Goal: Information Seeking & Learning: Learn about a topic

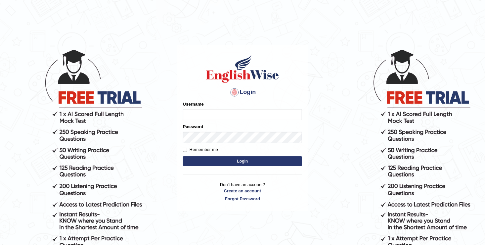
type input "Anesu_92"
click at [225, 159] on button "Login" at bounding box center [242, 161] width 119 height 10
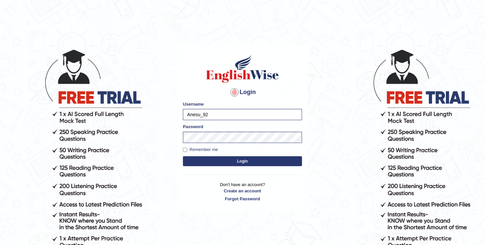
click at [225, 159] on button "Login" at bounding box center [242, 161] width 119 height 10
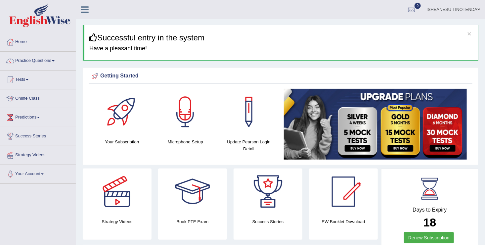
click at [53, 58] on link "Practice Questions" at bounding box center [38, 60] width 76 height 17
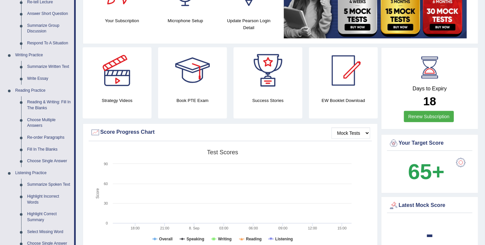
scroll to position [119, 0]
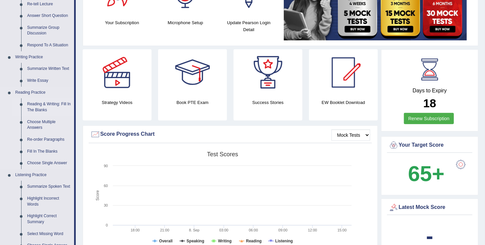
click at [35, 106] on link "Reading & Writing: Fill In The Blanks" at bounding box center [49, 107] width 50 height 18
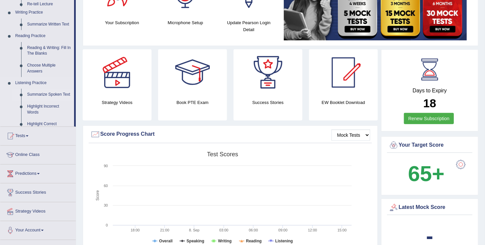
click at [35, 106] on ul "Speaking Practice Read Aloud Repeat Sentence Describe Image Re-tell Lecture Ans…" at bounding box center [37, 39] width 74 height 176
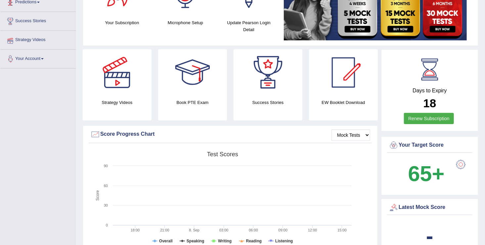
scroll to position [161, 0]
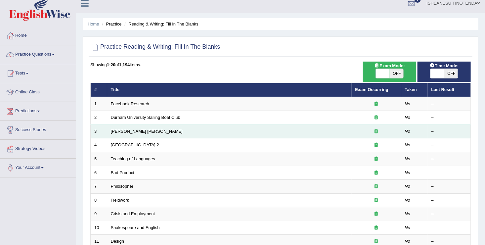
scroll to position [1, 0]
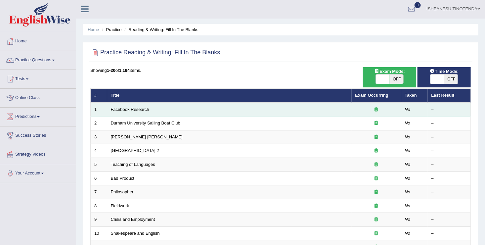
click at [295, 108] on td "Facebook Research" at bounding box center [229, 110] width 245 height 14
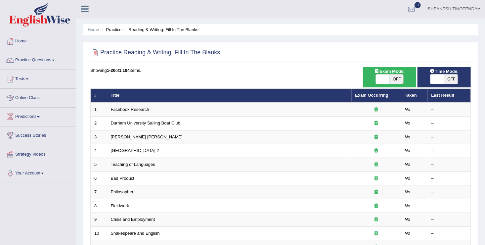
click at [450, 77] on span "OFF" at bounding box center [452, 79] width 14 height 9
checkbox input "true"
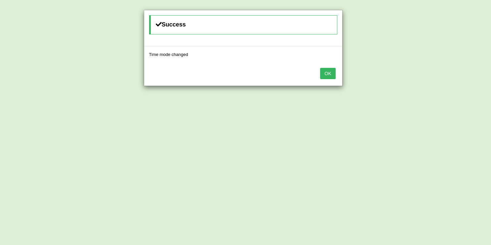
click at [331, 73] on button "OK" at bounding box center [327, 73] width 15 height 11
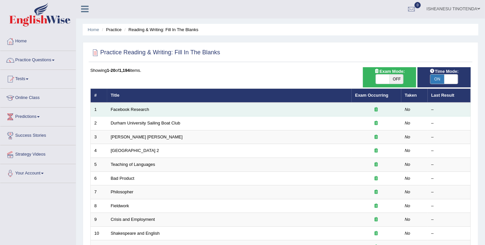
click at [166, 107] on td "Facebook Research" at bounding box center [229, 110] width 245 height 14
click at [416, 105] on td "No" at bounding box center [415, 110] width 26 height 14
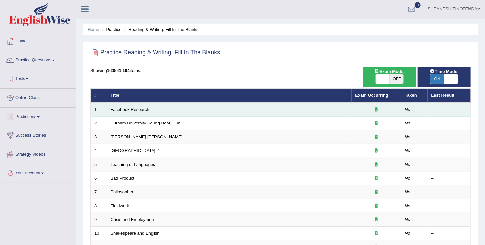
click at [416, 105] on td "No" at bounding box center [415, 110] width 26 height 14
click at [131, 109] on link "Facebook Research" at bounding box center [130, 109] width 38 height 5
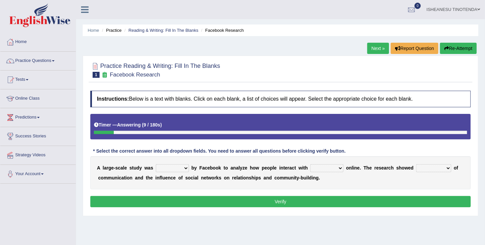
click at [184, 167] on select "surveyed had asked made" at bounding box center [172, 168] width 33 height 8
select select "surveyed"
click at [156, 164] on select "surveyed had asked made" at bounding box center [172, 168] width 33 height 8
click at [328, 167] on select "together all each other another" at bounding box center [327, 168] width 33 height 8
select select "each other"
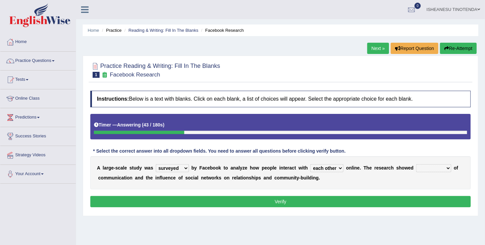
click at [311, 164] on select "together all each other another" at bounding box center [327, 168] width 33 height 8
click at [430, 166] on select "advantages standards fellowships patterns" at bounding box center [434, 168] width 35 height 8
select select "advantages"
click at [417, 164] on select "advantages standards fellowships patterns" at bounding box center [434, 168] width 35 height 8
click at [182, 167] on select "surveyed had asked made" at bounding box center [172, 168] width 33 height 8
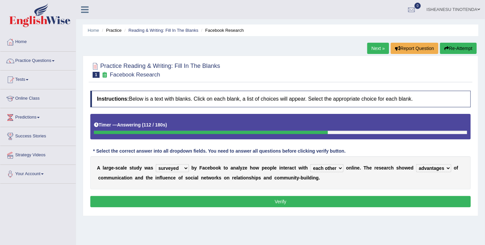
select select "made"
click at [156, 164] on select "surveyed had asked made" at bounding box center [172, 168] width 33 height 8
click at [281, 201] on button "Verify" at bounding box center [280, 201] width 381 height 11
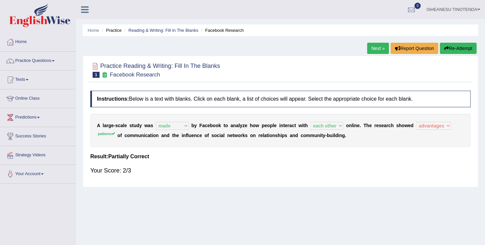
click at [377, 48] on link "Next »" at bounding box center [379, 48] width 22 height 11
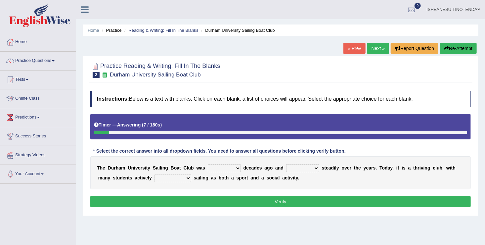
click at [229, 164] on select "found fund founded find" at bounding box center [224, 168] width 33 height 8
select select "founded"
click at [208, 164] on select "found fund founded find" at bounding box center [224, 168] width 33 height 8
click at [305, 166] on select "grow growing has grown grown" at bounding box center [302, 168] width 33 height 8
select select "has grown"
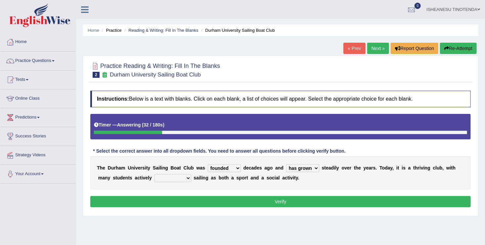
click at [286, 164] on select "grow growing has grown grown" at bounding box center [302, 168] width 33 height 8
click at [191, 177] on b at bounding box center [192, 177] width 3 height 5
click at [171, 176] on select "enjoy enjoyed are enjoying enjoying" at bounding box center [173, 178] width 37 height 8
select select "enjoying"
click at [155, 174] on select "enjoy enjoyed are enjoying enjoying" at bounding box center [173, 178] width 37 height 8
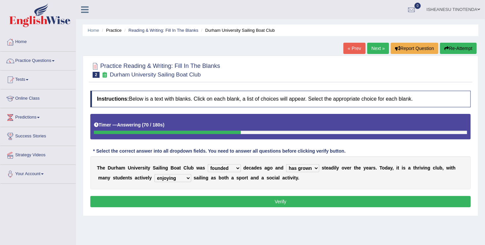
click at [289, 199] on button "Verify" at bounding box center [280, 201] width 381 height 11
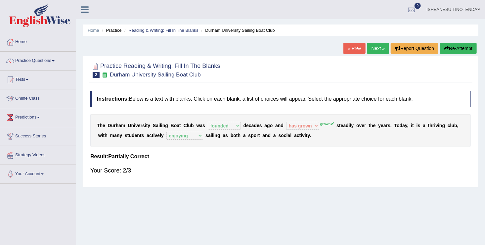
click at [379, 51] on link "Next »" at bounding box center [379, 48] width 22 height 11
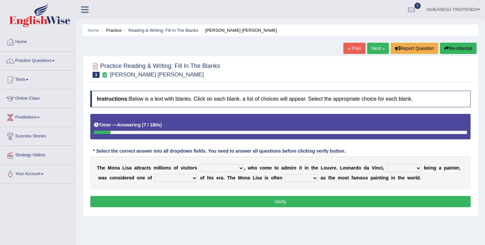
click at [230, 166] on select "around the year the all year all year round per year" at bounding box center [222, 168] width 44 height 8
select select "per year"
click at [200, 164] on select "around the year the all year all year round per year" at bounding box center [222, 168] width 44 height 8
click at [232, 170] on select "around the year the all year all year round per year" at bounding box center [222, 168] width 44 height 8
click at [300, 90] on div "Instructions: Below is a text with blanks. Click on each blank, a list of choic…" at bounding box center [281, 149] width 384 height 125
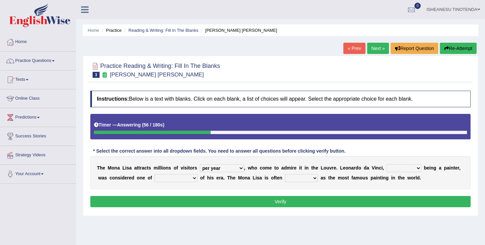
click at [398, 167] on select "rather than as much as as well as as long as" at bounding box center [404, 168] width 35 height 8
select select "rather than"
click at [387, 164] on select "rather than as much as as well as as long as" at bounding box center [404, 168] width 35 height 8
click at [180, 177] on select "better artists artist the better artist the best artists" at bounding box center [176, 178] width 43 height 8
select select "the best artists"
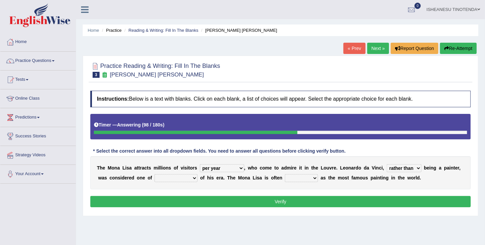
click at [155, 174] on select "better artists artist the better artist the best artists" at bounding box center [176, 178] width 43 height 8
click at [293, 178] on select "classified suggested predicted described" at bounding box center [301, 178] width 33 height 8
select select "classified"
click at [285, 174] on select "classified suggested predicted described" at bounding box center [301, 178] width 33 height 8
click at [235, 166] on select "around the year the all year all year round per year" at bounding box center [222, 168] width 44 height 8
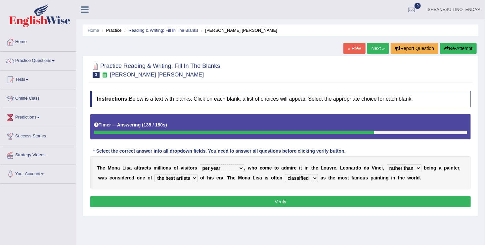
click at [239, 213] on div "Practice Reading & Writing: Fill In The Blanks 3 Mona Lisa Instructions: Below …" at bounding box center [281, 136] width 396 height 161
click at [274, 200] on button "Verify" at bounding box center [280, 201] width 381 height 11
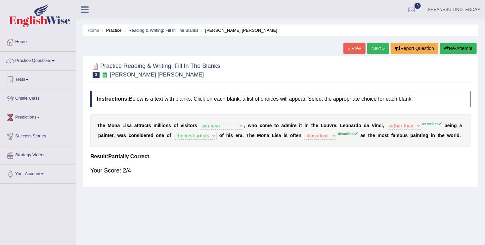
click at [369, 46] on link "Next »" at bounding box center [379, 48] width 22 height 11
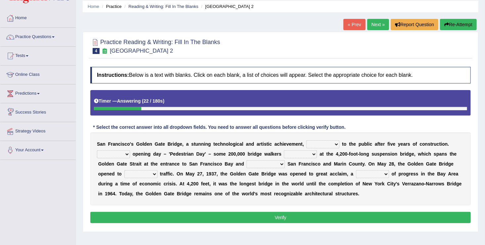
scroll to position [25, 0]
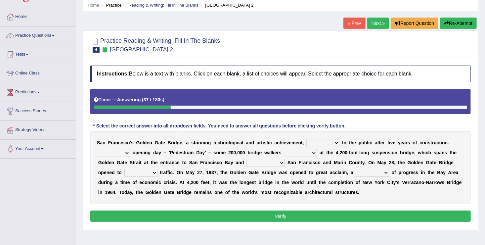
click at [321, 142] on select "opens closes appears equals" at bounding box center [323, 143] width 33 height 8
select select "appears"
click at [307, 139] on select "opens closes appears equals" at bounding box center [323, 143] width 33 height 8
click at [130, 149] on select "On During Since When" at bounding box center [113, 153] width 33 height 8
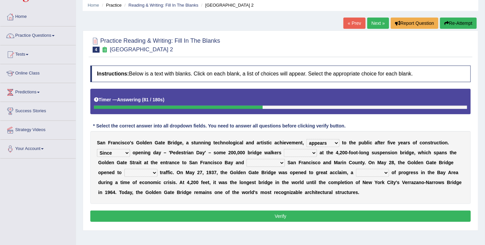
click at [284, 151] on select "stationed looked marveled laughed" at bounding box center [300, 153] width 33 height 8
click at [130, 149] on select "On During Since When" at bounding box center [113, 153] width 33 height 8
select select "On"
click at [130, 149] on select "On During Since When" at bounding box center [113, 153] width 33 height 8
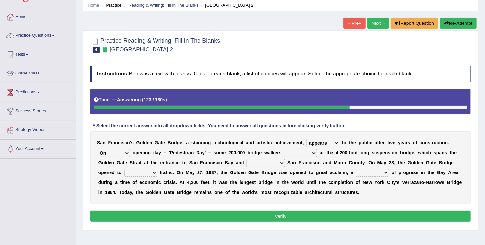
click at [433, 125] on div "Instructions: Below is a text with blanks. Click on each blank, a list of choic…" at bounding box center [281, 144] width 384 height 165
click at [284, 151] on select "stationed looked marveled laughed" at bounding box center [300, 153] width 33 height 8
select select "stationed"
click at [284, 149] on select "stationed looked marveled laughed" at bounding box center [300, 153] width 33 height 8
click at [247, 162] on select "separates connects channels differentiates" at bounding box center [266, 163] width 38 height 8
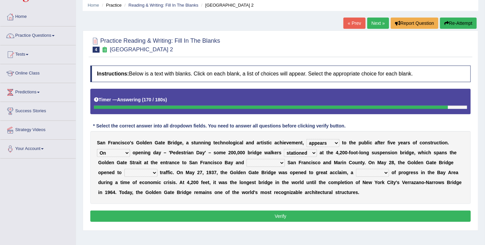
select select "differentiates"
click at [247, 159] on select "separates connects channels differentiates" at bounding box center [266, 163] width 38 height 8
click at [158, 169] on select "aquatic vehicular airborne watertight" at bounding box center [141, 173] width 33 height 8
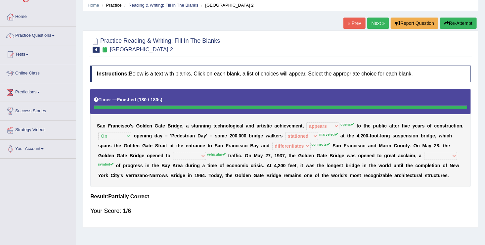
click at [456, 18] on button "Re-Attempt" at bounding box center [458, 23] width 37 height 11
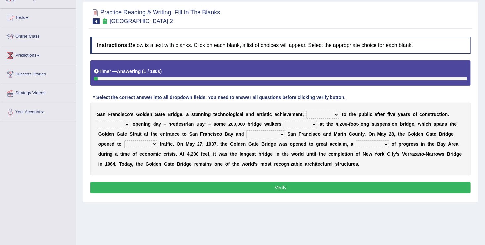
scroll to position [62, 0]
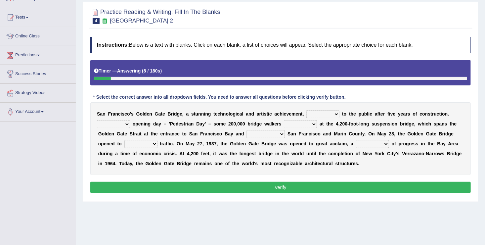
click at [321, 114] on select "opens closes appears equals" at bounding box center [323, 114] width 33 height 8
select select "opens"
click at [307, 110] on select "opens closes appears equals" at bounding box center [323, 114] width 33 height 8
click at [130, 120] on select "On During Since When" at bounding box center [113, 124] width 33 height 8
select select "On"
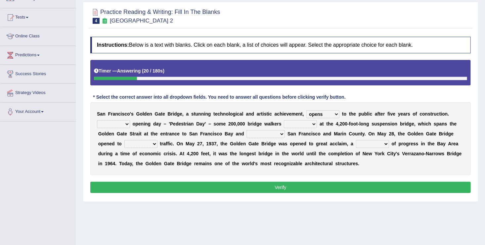
click at [130, 120] on select "On During Since When" at bounding box center [113, 124] width 33 height 8
click at [284, 124] on select "stationed looked marveled laughed" at bounding box center [300, 124] width 33 height 8
select select "looked"
click at [284, 120] on select "stationed looked marveled laughed" at bounding box center [300, 124] width 33 height 8
click at [247, 131] on select "separates connects channels differentiates" at bounding box center [266, 134] width 38 height 8
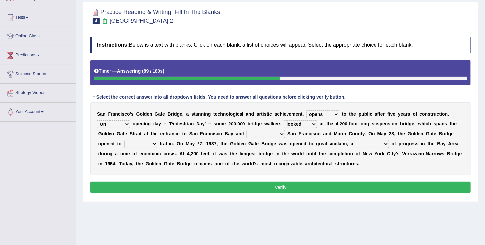
select select "connects"
click at [247, 130] on select "separates connects channels differentiates" at bounding box center [266, 134] width 38 height 8
click at [158, 140] on select "aquatic vehicular airborne watertight" at bounding box center [141, 144] width 33 height 8
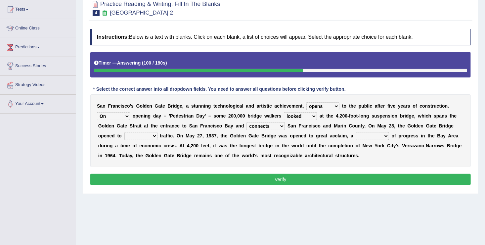
scroll to position [71, 0]
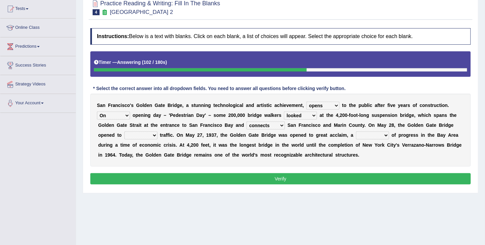
click at [158, 131] on select "aquatic vehicular airborne watertight" at bounding box center [141, 135] width 33 height 8
select select "vehicular"
click at [158, 131] on select "aquatic vehicular airborne watertight" at bounding box center [141, 135] width 33 height 8
click at [356, 135] on select "denial symbol technique yield" at bounding box center [372, 135] width 33 height 8
select select "symbol"
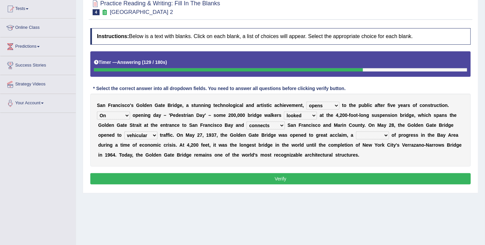
click at [356, 131] on select "denial symbol technique yield" at bounding box center [372, 135] width 33 height 8
click at [286, 180] on button "Verify" at bounding box center [280, 178] width 381 height 11
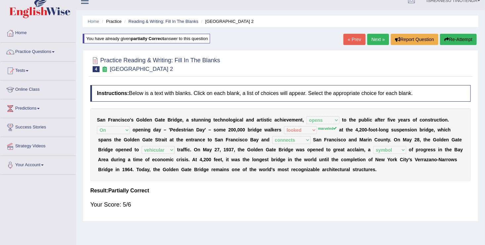
scroll to position [8, 0]
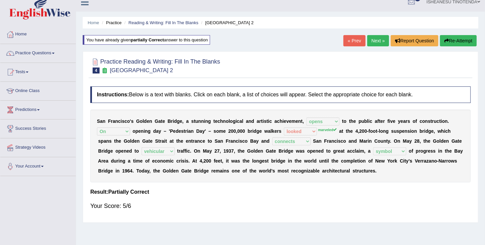
click at [376, 38] on link "Next »" at bounding box center [379, 40] width 22 height 11
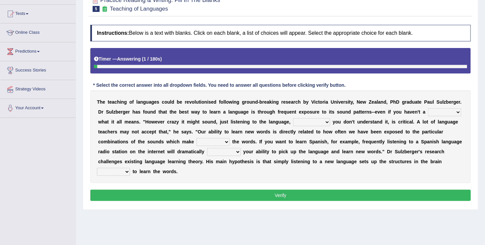
scroll to position [66, 0]
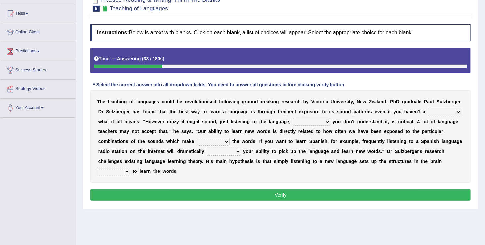
click at [430, 110] on select "dew claw clue due" at bounding box center [445, 112] width 33 height 8
select select "clue"
click at [429, 108] on select "dew claw clue due" at bounding box center [445, 112] width 33 height 8
click at [293, 121] on select "but also all together even though if so" at bounding box center [311, 122] width 37 height 8
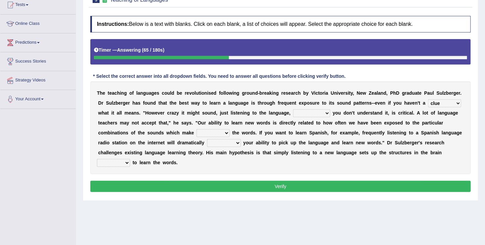
scroll to position [76, 0]
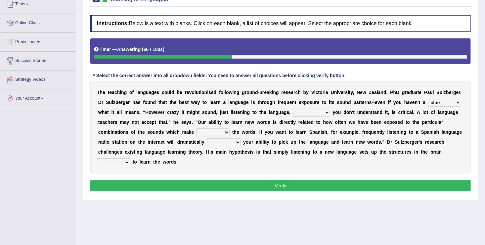
click at [293, 114] on select "but also all together even though if so" at bounding box center [311, 113] width 37 height 8
select select "even though"
click at [293, 109] on select "but also all together even though if so" at bounding box center [311, 113] width 37 height 8
click at [197, 132] on select "down up of on" at bounding box center [213, 132] width 33 height 8
select select "up"
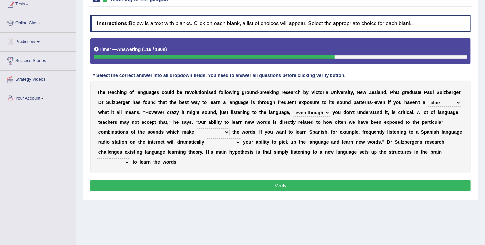
click at [197, 128] on select "down up of on" at bounding box center [213, 132] width 33 height 8
click at [207, 143] on select "evaluate exaggerate describe boost" at bounding box center [224, 142] width 34 height 8
select select "boost"
click at [207, 138] on select "evaluate exaggerate describe boost" at bounding box center [224, 142] width 34 height 8
click at [130, 158] on select "requiring required directed to require" at bounding box center [113, 162] width 33 height 8
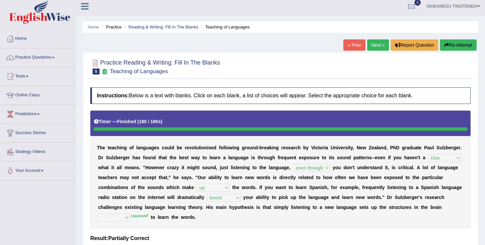
scroll to position [0, 0]
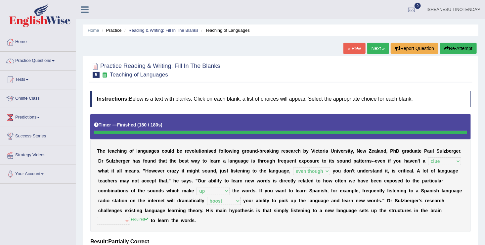
click at [379, 50] on link "Next »" at bounding box center [379, 48] width 22 height 11
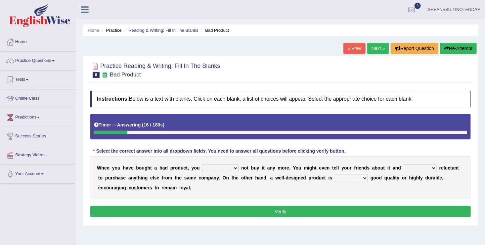
click at [224, 168] on select "would have should have should" at bounding box center [220, 168] width 36 height 8
select select "should"
click at [202, 164] on select "would have should have should" at bounding box center [220, 168] width 36 height 8
click at [413, 167] on select "is are be being" at bounding box center [420, 168] width 33 height 8
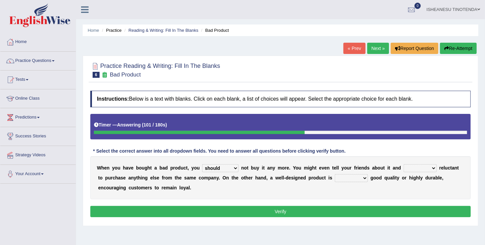
select select "be"
click at [404, 164] on select "is are be being" at bounding box center [420, 168] width 33 height 8
click at [335, 176] on select "both also neither either" at bounding box center [351, 178] width 33 height 8
select select "either"
click at [335, 174] on select "both also neither either" at bounding box center [351, 178] width 33 height 8
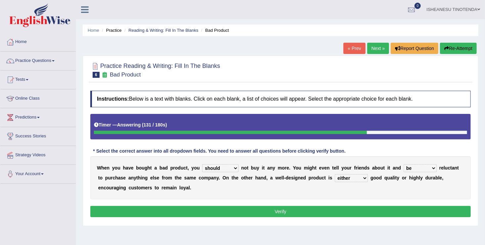
click at [283, 213] on button "Verify" at bounding box center [280, 211] width 381 height 11
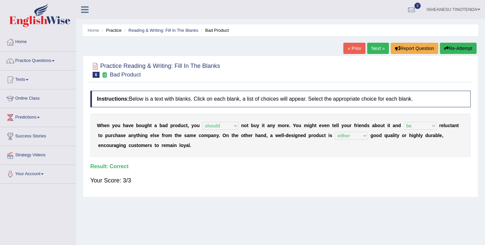
click at [378, 45] on link "Next »" at bounding box center [379, 48] width 22 height 11
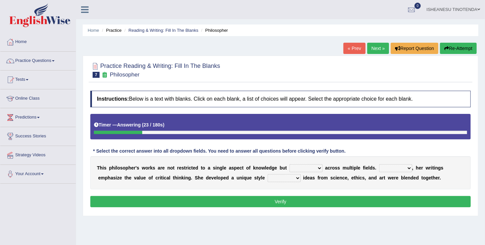
click at [305, 167] on select "constrain contain assemble extend" at bounding box center [306, 168] width 33 height 8
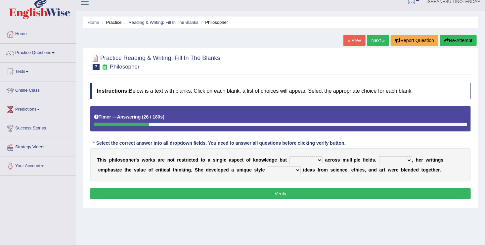
scroll to position [10, 0]
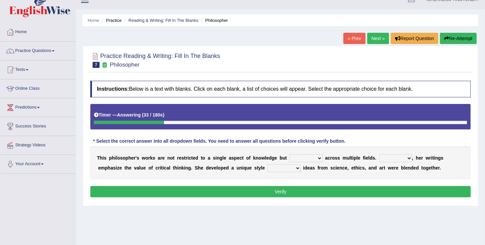
click at [306, 158] on select "constrain contain assemble extend" at bounding box center [306, 158] width 33 height 8
select select "extend"
click at [290, 154] on select "constrain contain assemble extend" at bounding box center [306, 158] width 33 height 8
click at [393, 157] on select "Rather So Moreover Likely" at bounding box center [396, 158] width 33 height 8
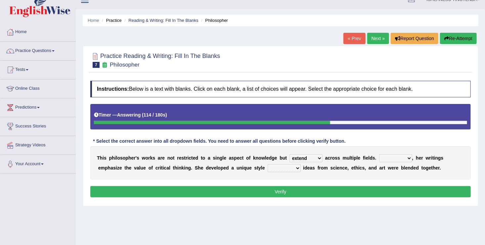
select select "Rather"
click at [380, 154] on select "Rather So Moreover Likely" at bounding box center [396, 158] width 33 height 8
click at [268, 167] on select "in that that which in which" at bounding box center [284, 168] width 33 height 8
select select "in which"
click at [268, 164] on select "in that that which in which" at bounding box center [284, 168] width 33 height 8
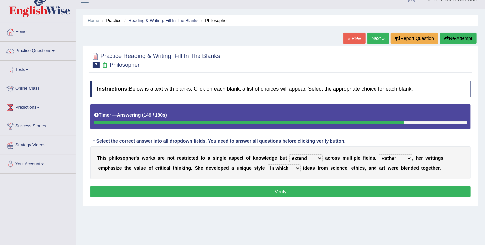
click at [292, 194] on button "Verify" at bounding box center [280, 191] width 381 height 11
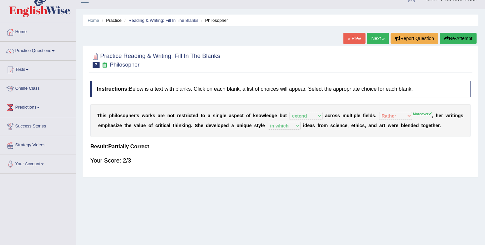
click at [371, 40] on link "Next »" at bounding box center [379, 38] width 22 height 11
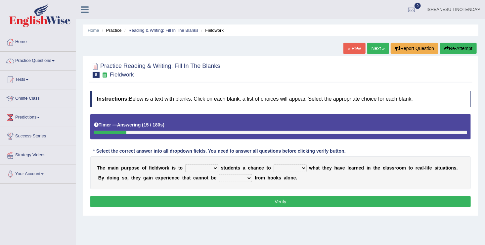
click at [209, 168] on select "resemble stow rave offer" at bounding box center [201, 168] width 33 height 8
select select "offer"
click at [185, 164] on select "resemble stow rave offer" at bounding box center [201, 168] width 33 height 8
click at [192, 211] on div "Instructions: Below is a text with blanks. Click on each blank, a list of choic…" at bounding box center [281, 149] width 384 height 125
click at [295, 168] on select "compare align apply dismount" at bounding box center [290, 168] width 33 height 8
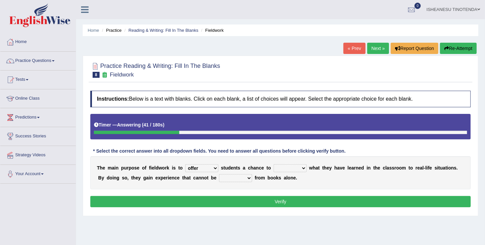
select select "apply"
click at [274, 164] on select "compare align apply dismount" at bounding box center [290, 168] width 33 height 8
click at [219, 177] on select "originated prepared obtained touted" at bounding box center [235, 178] width 33 height 8
select select "obtained"
click at [219, 174] on select "originated prepared obtained touted" at bounding box center [235, 178] width 33 height 8
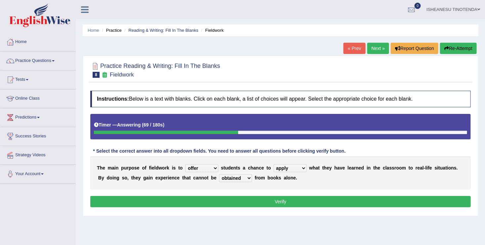
click at [219, 177] on select "originated prepared obtained touted" at bounding box center [235, 178] width 33 height 8
click at [297, 194] on div "Instructions: Below is a text with blanks. Click on each blank, a list of choic…" at bounding box center [281, 149] width 384 height 125
click at [296, 200] on button "Verify" at bounding box center [280, 201] width 381 height 11
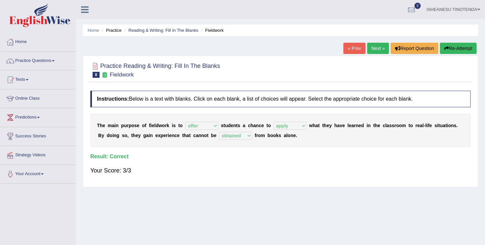
click at [381, 43] on link "Next »" at bounding box center [379, 48] width 22 height 11
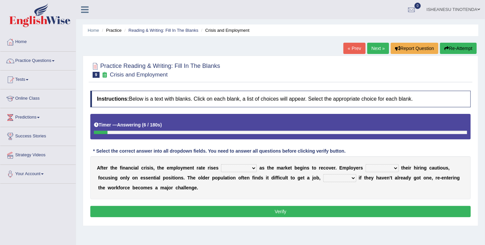
click at [246, 166] on select "normally conversely strenuously sharply" at bounding box center [239, 168] width 36 height 8
select select "strenuously"
click at [221, 164] on select "normally conversely strenuously sharply" at bounding box center [239, 168] width 36 height 8
click at [244, 165] on select "normally conversely strenuously sharply" at bounding box center [239, 168] width 36 height 8
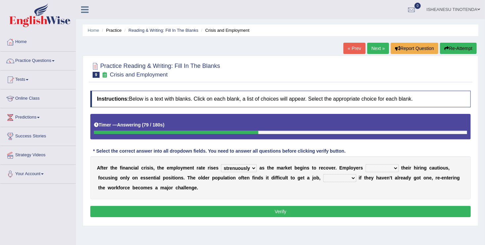
click at [379, 169] on select "keeping kept keep are kept" at bounding box center [382, 168] width 33 height 8
select select "keep"
click at [366, 164] on select "keeping kept keep are kept" at bounding box center [382, 168] width 33 height 8
click at [324, 178] on select "although while then because" at bounding box center [340, 178] width 33 height 8
select select "because"
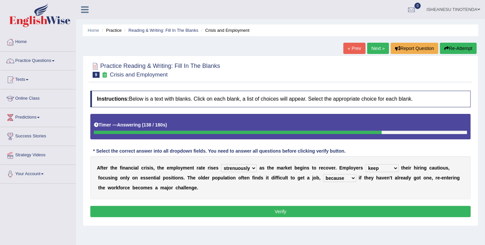
click at [324, 174] on select "although while then because" at bounding box center [340, 178] width 33 height 8
click at [304, 211] on button "Verify" at bounding box center [280, 211] width 381 height 11
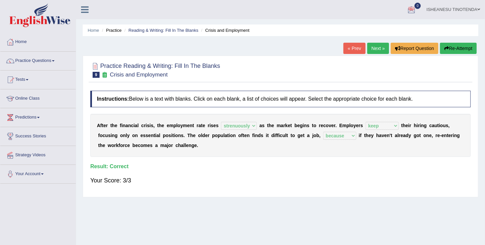
click at [376, 46] on link "Next »" at bounding box center [379, 48] width 22 height 11
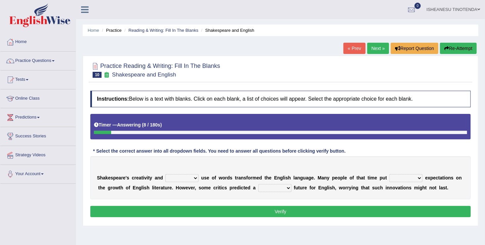
click at [191, 177] on select "idealized intensive fancied inventive" at bounding box center [182, 178] width 33 height 8
select select "intensive"
click at [166, 174] on select "idealized intensive fancied inventive" at bounding box center [182, 178] width 33 height 8
click at [403, 177] on select "wide much high more" at bounding box center [406, 178] width 33 height 8
select select "high"
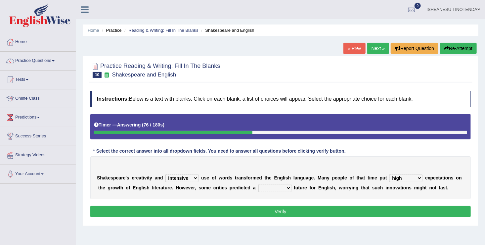
click at [390, 174] on select "wide much high more" at bounding box center [406, 178] width 33 height 8
click at [381, 131] on div at bounding box center [281, 132] width 374 height 3
click at [268, 185] on select "monetary promising irresistible daunting" at bounding box center [275, 188] width 33 height 8
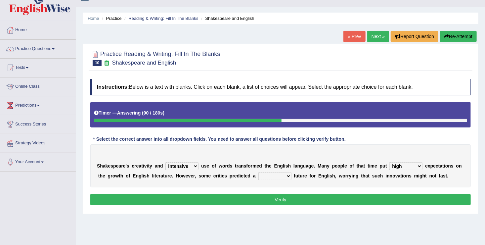
scroll to position [13, 0]
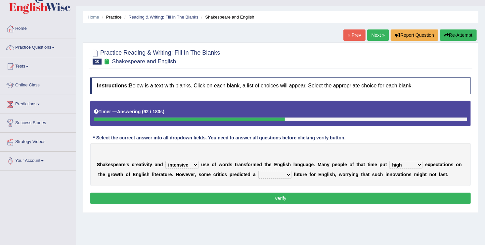
click at [269, 175] on select "monetary promising irresistible daunting" at bounding box center [275, 175] width 33 height 8
click at [259, 171] on select "monetary promising irresistible daunting" at bounding box center [275, 175] width 33 height 8
click at [268, 171] on select "monetary promising irresistible daunting" at bounding box center [275, 175] width 33 height 8
select select "daunting"
click at [259, 171] on select "monetary promising irresistible daunting" at bounding box center [275, 175] width 33 height 8
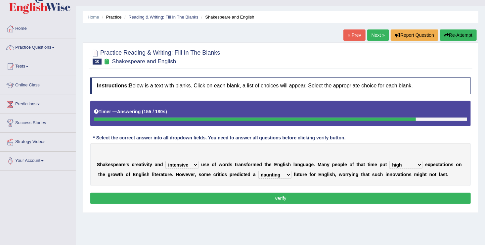
click at [285, 194] on button "Verify" at bounding box center [280, 198] width 381 height 11
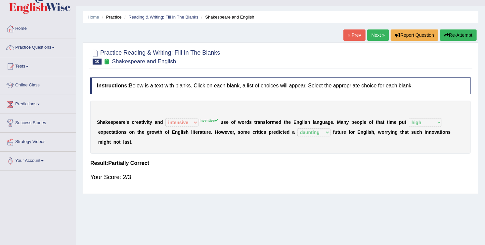
click at [378, 33] on link "Next »" at bounding box center [379, 34] width 22 height 11
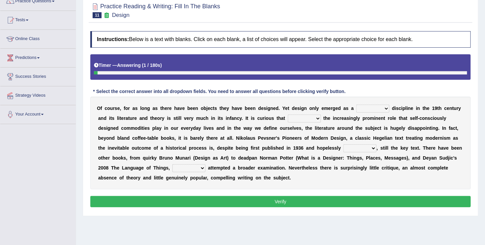
scroll to position [61, 0]
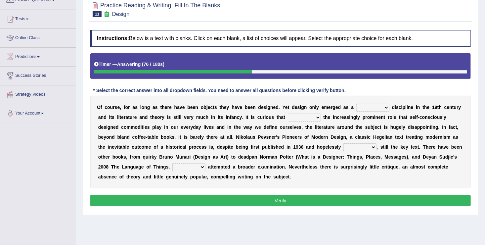
click at [369, 109] on select "bilateral ubiquitous foremost dedicated" at bounding box center [373, 108] width 33 height 8
select select "dedicated"
click at [357, 104] on select "bilateral ubiquitous foremost dedicated" at bounding box center [373, 108] width 33 height 8
click at [288, 118] on select "since despite within through" at bounding box center [304, 118] width 33 height 8
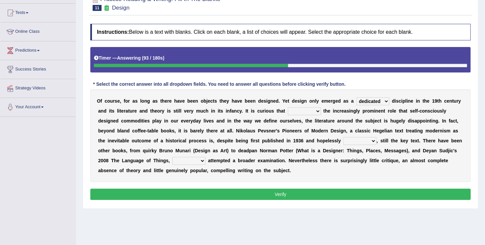
scroll to position [73, 0]
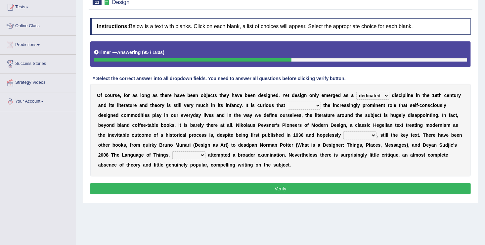
click at [289, 102] on select "since despite within through" at bounding box center [304, 106] width 33 height 8
click at [251, 103] on b "i" at bounding box center [251, 105] width 1 height 5
click at [288, 103] on select "since despite within through" at bounding box center [304, 106] width 33 height 8
click at [309, 126] on b at bounding box center [310, 125] width 3 height 5
click at [288, 104] on select "since despite within through" at bounding box center [304, 106] width 33 height 8
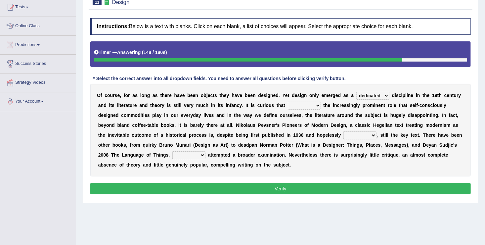
select select "despite"
click at [288, 102] on select "since despite within through" at bounding box center [304, 106] width 33 height 8
click at [344, 133] on select "dates dating date dated" at bounding box center [360, 135] width 33 height 8
